Goal: Task Accomplishment & Management: Complete application form

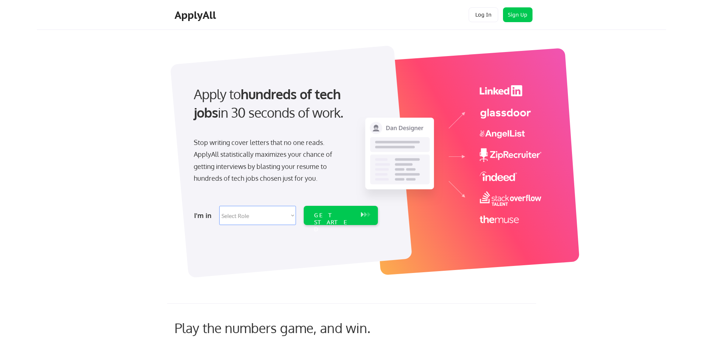
click at [292, 216] on select "Select Role Software Engineering Product Management Customer Success Sales UI/U…" at bounding box center [257, 215] width 77 height 19
select select ""it_security""
click at [219, 206] on select "Select Role Software Engineering Product Management Customer Success Sales UI/U…" at bounding box center [257, 215] width 77 height 19
select select ""it_security""
click at [326, 214] on div "GET STARTED" at bounding box center [334, 222] width 40 height 21
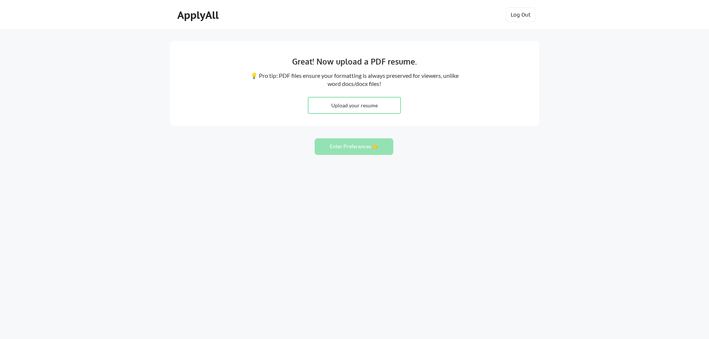
click at [355, 108] on input "file" at bounding box center [354, 105] width 92 height 16
type input "C:\fakepath\TM Resume 2025.pdf"
click at [358, 150] on button "Enter Preferences 👉" at bounding box center [354, 146] width 79 height 17
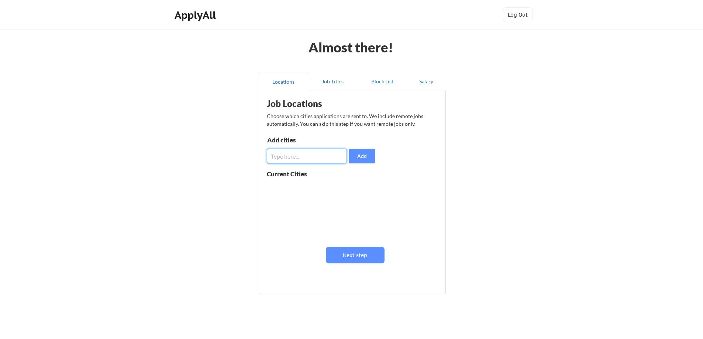
click at [300, 158] on input "input" at bounding box center [307, 156] width 80 height 15
type input "Kenosha"
click at [357, 158] on button "Add" at bounding box center [362, 156] width 26 height 15
click at [294, 158] on input "input" at bounding box center [307, 156] width 80 height 15
type input "Milwaukee"
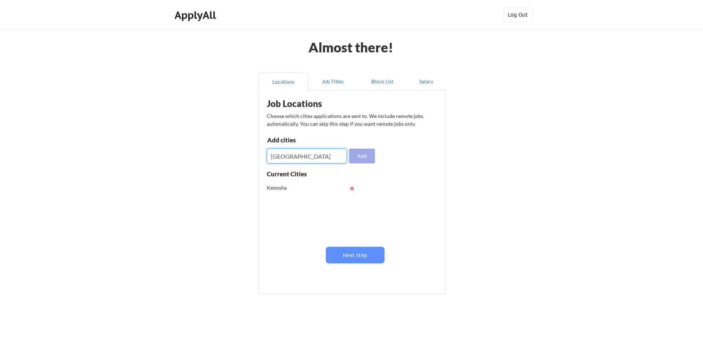
click at [358, 160] on button "Add" at bounding box center [362, 156] width 26 height 15
click at [292, 160] on input "input" at bounding box center [307, 156] width 80 height 15
type input "Waukegan"
click at [358, 156] on button "Add" at bounding box center [362, 156] width 26 height 15
click at [303, 158] on input "input" at bounding box center [307, 156] width 80 height 15
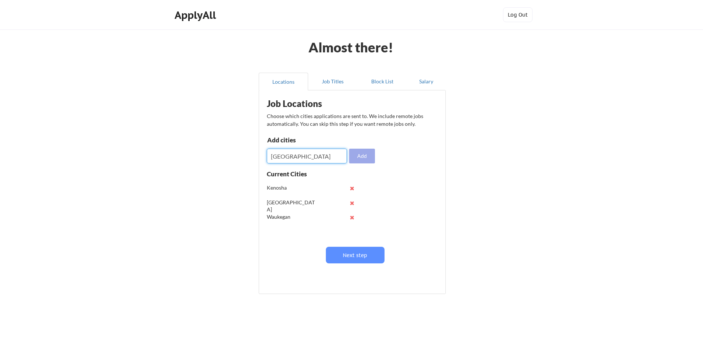
type input "Lake County"
click at [364, 152] on button "Add" at bounding box center [362, 156] width 26 height 15
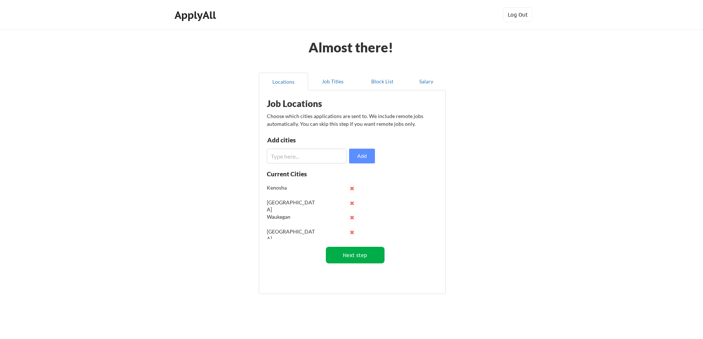
click at [355, 256] on button "Next step" at bounding box center [355, 255] width 59 height 17
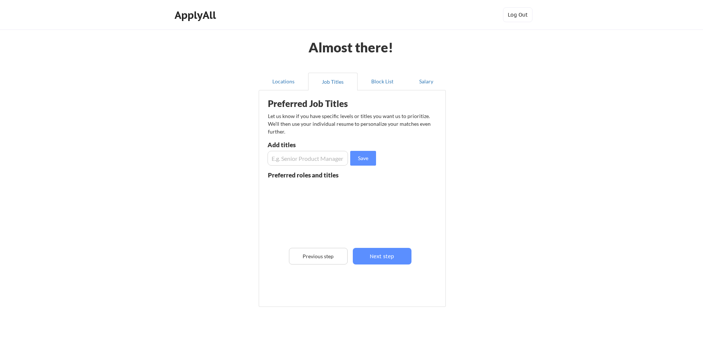
click at [283, 157] on input "input" at bounding box center [308, 158] width 80 height 15
type input "Service Desk Technician"
click at [365, 157] on button "Save" at bounding box center [363, 158] width 26 height 15
click at [311, 159] on input "input" at bounding box center [308, 158] width 80 height 15
type input "S"
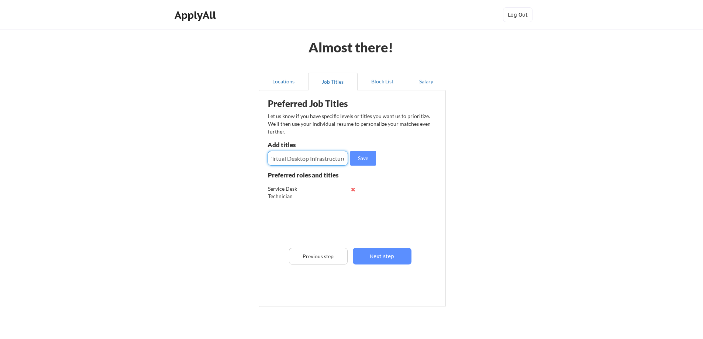
scroll to position [0, 6]
type input "Virtual Desktop Infrastructure"
click at [367, 163] on button "Save" at bounding box center [363, 158] width 26 height 15
click at [317, 157] on input "input" at bounding box center [308, 158] width 80 height 15
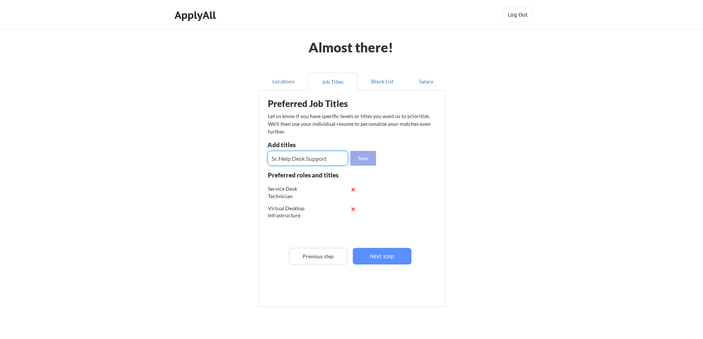
type input "Sr. Help Desk Support"
click at [358, 161] on button "Save" at bounding box center [363, 158] width 26 height 15
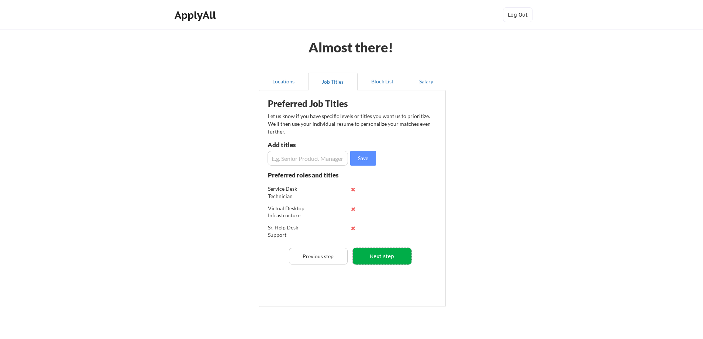
click at [380, 261] on button "Next step" at bounding box center [382, 256] width 59 height 17
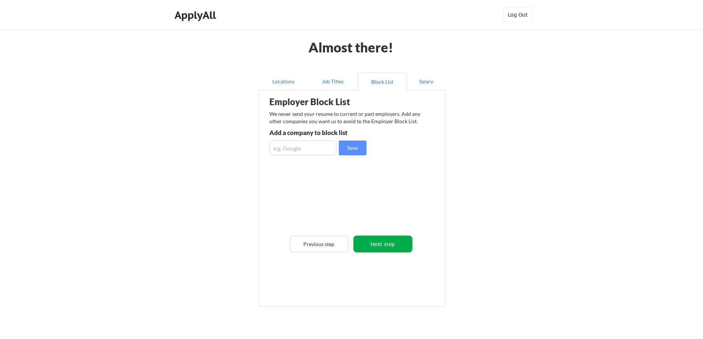
click at [388, 245] on button "Next step" at bounding box center [383, 244] width 59 height 17
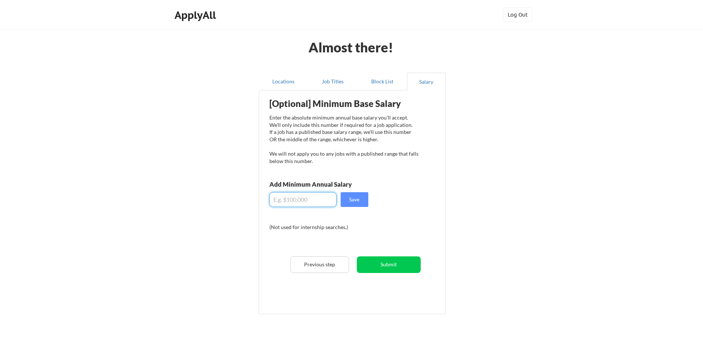
drag, startPoint x: 310, startPoint y: 200, endPoint x: 254, endPoint y: 199, distance: 56.9
click at [254, 199] on div "Locations Job Titles Block List Salary Employer Block List We never send your r…" at bounding box center [352, 194] width 196 height 255
type input "$70,000"
click at [356, 202] on button "Save" at bounding box center [355, 199] width 28 height 15
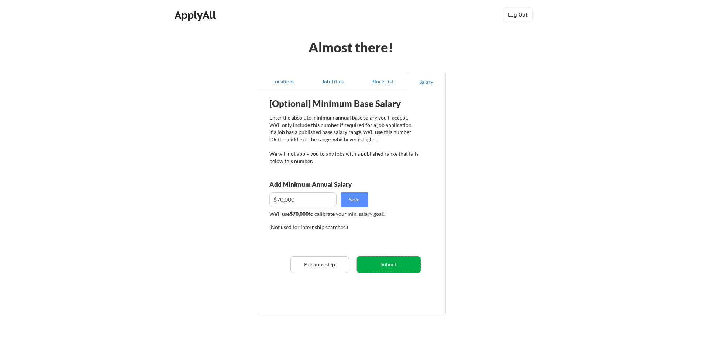
click at [406, 266] on button "Submit" at bounding box center [389, 265] width 64 height 17
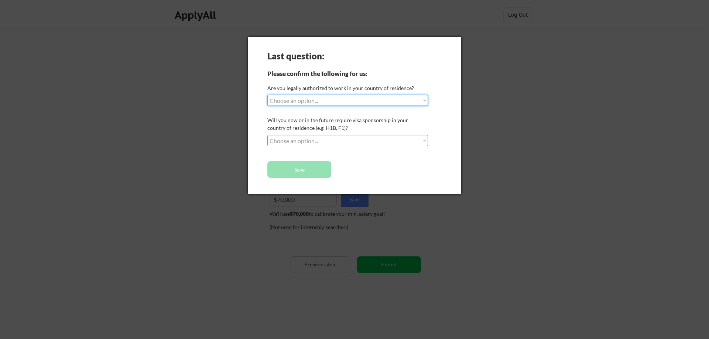
click at [342, 102] on select "Choose an option... Yes, I am a US Citizen Yes, I am a Canadian Citizen Yes, I …" at bounding box center [347, 100] width 161 height 11
select select ""yes__i_am_a_us_citizen""
click at [267, 95] on select "Choose an option... Yes, I am a US Citizen Yes, I am a Canadian Citizen Yes, I …" at bounding box center [347, 100] width 161 height 11
click at [324, 141] on select "Choose an option... No, I will not need sponsorship Yes, I will need sponsorship" at bounding box center [347, 140] width 161 height 11
select select ""no__i_will_not_need_sponsorship""
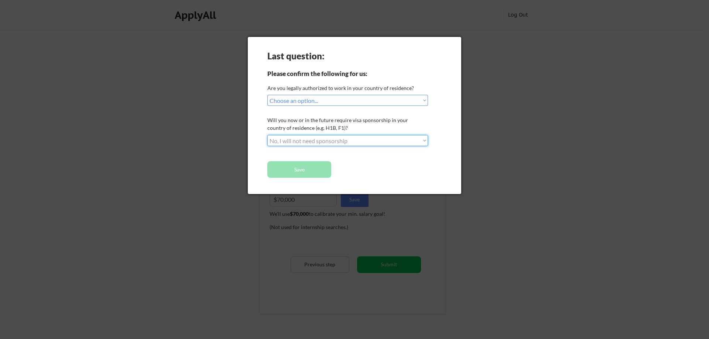
click at [267, 135] on select "Choose an option... No, I will not need sponsorship Yes, I will need sponsorship" at bounding box center [347, 140] width 161 height 11
click at [319, 172] on button "Save" at bounding box center [299, 169] width 64 height 17
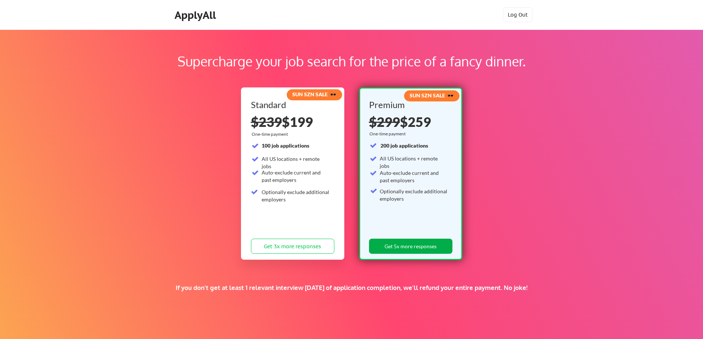
click at [440, 244] on button "Get 5x more responses" at bounding box center [410, 246] width 83 height 15
